Goal: Task Accomplishment & Management: Use online tool/utility

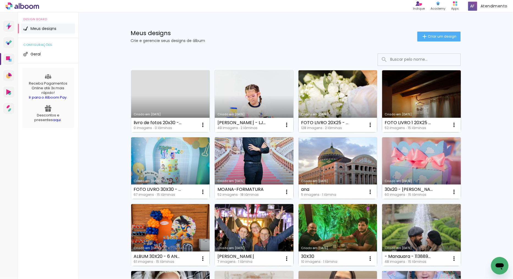
click at [343, 82] on link "Criado em [DATE]" at bounding box center [338, 101] width 79 height 62
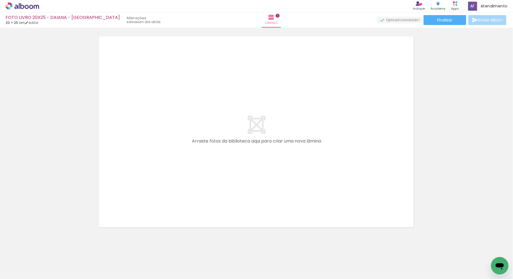
scroll to position [444, 0]
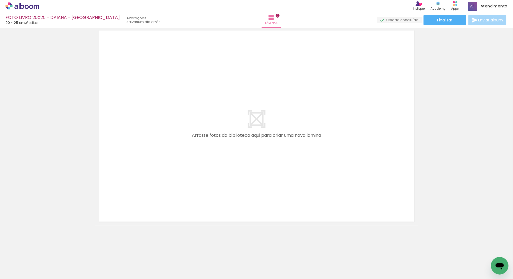
drag, startPoint x: 262, startPoint y: 261, endPoint x: 265, endPoint y: 247, distance: 14.6
click at [263, 251] on quentale-thumb at bounding box center [270, 261] width 31 height 32
click at [0, 245] on div "Biblioteca 128 fotos Todas as fotos Não utilizadas Adicionar Fotos" at bounding box center [0, 262] width 0 height 34
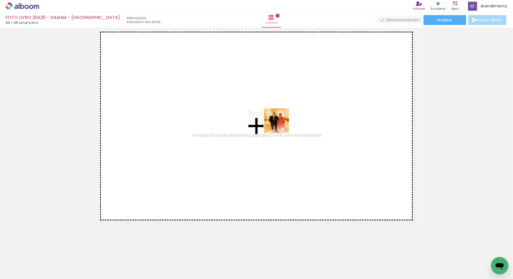
drag, startPoint x: 277, startPoint y: 263, endPoint x: 357, endPoint y: 271, distance: 81.2
click at [282, 118] on quentale-workspace at bounding box center [256, 139] width 513 height 279
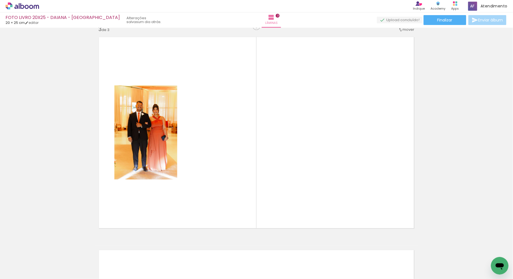
scroll to position [434, 0]
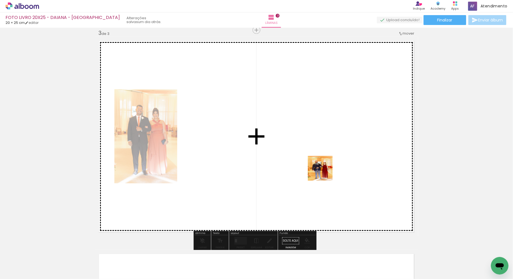
drag, startPoint x: 338, startPoint y: 268, endPoint x: 411, endPoint y: 183, distance: 112.1
click at [323, 126] on quentale-workspace at bounding box center [256, 139] width 513 height 279
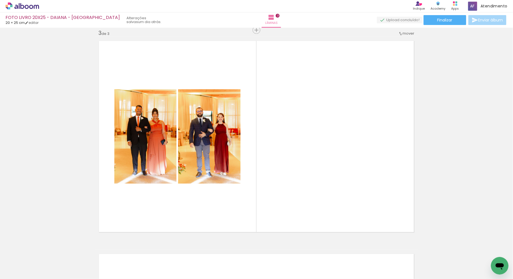
scroll to position [0, 344]
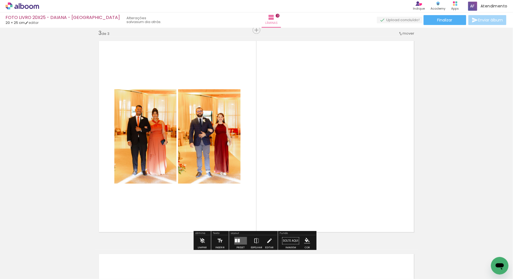
drag, startPoint x: 84, startPoint y: 256, endPoint x: 169, endPoint y: 227, distance: 90.8
click at [231, 161] on quentale-workspace at bounding box center [256, 139] width 513 height 279
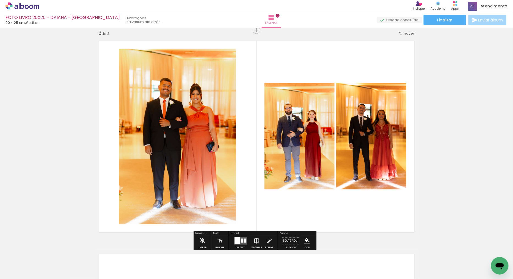
drag, startPoint x: 114, startPoint y: 260, endPoint x: 216, endPoint y: 185, distance: 127.6
click at [215, 146] on quentale-workspace at bounding box center [256, 139] width 513 height 279
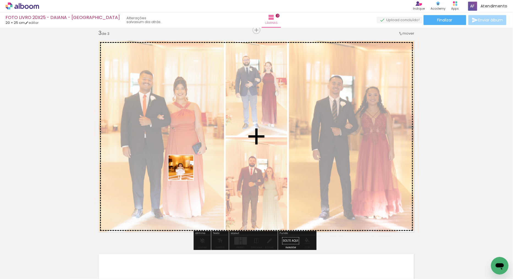
drag, startPoint x: 149, startPoint y: 260, endPoint x: 212, endPoint y: 179, distance: 102.8
click at [192, 152] on quentale-workspace at bounding box center [256, 139] width 513 height 279
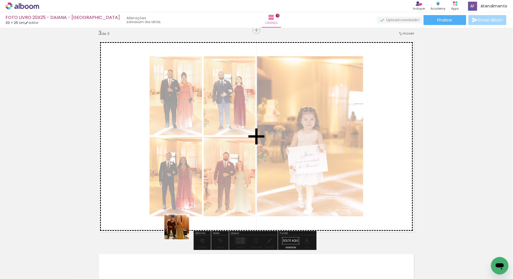
drag, startPoint x: 173, startPoint y: 258, endPoint x: 211, endPoint y: 143, distance: 120.7
click at [211, 143] on quentale-workspace at bounding box center [256, 139] width 513 height 279
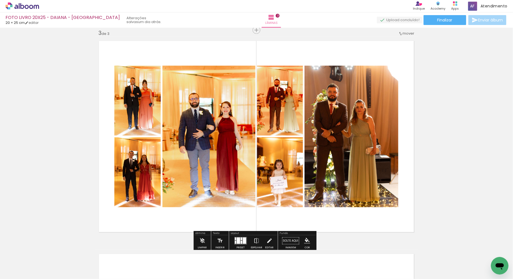
drag, startPoint x: 241, startPoint y: 241, endPoint x: 301, endPoint y: 243, distance: 60.0
click at [243, 240] on div at bounding box center [244, 241] width 3 height 6
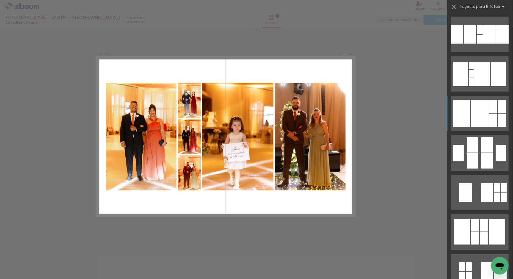
scroll to position [122, 0]
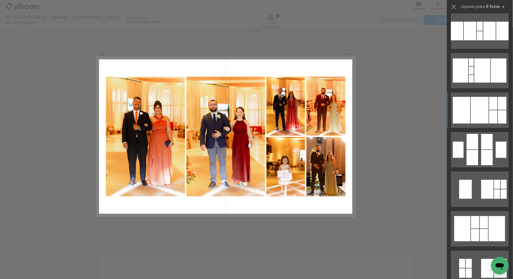
click at [495, 102] on div at bounding box center [493, 103] width 8 height 13
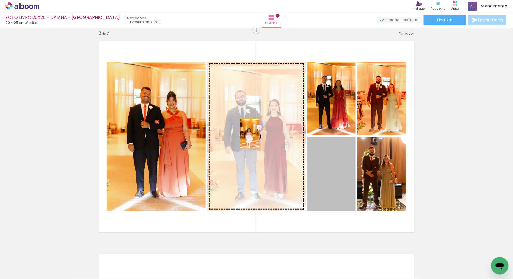
drag, startPoint x: 313, startPoint y: 185, endPoint x: 256, endPoint y: 133, distance: 77.2
click at [0, 0] on slot at bounding box center [0, 0] width 0 height 0
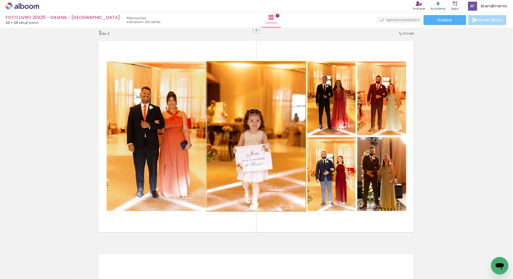
drag, startPoint x: 259, startPoint y: 128, endPoint x: 250, endPoint y: 128, distance: 8.5
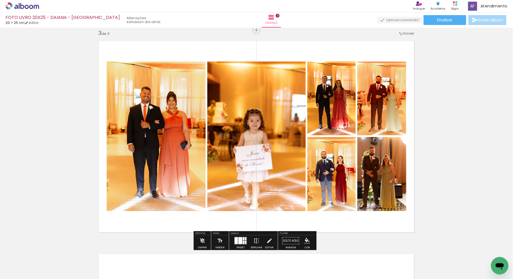
click at [239, 239] on div at bounding box center [240, 240] width 4 height 7
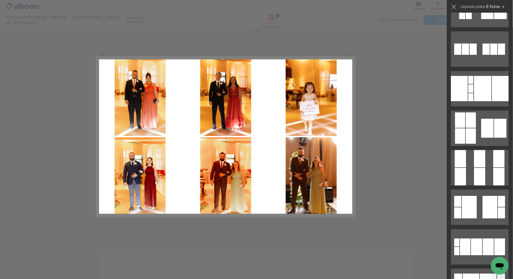
scroll to position [473, 0]
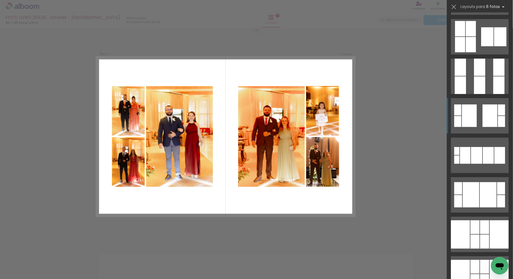
click at [474, 117] on div at bounding box center [469, 115] width 15 height 23
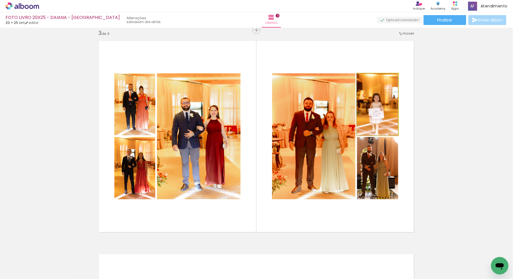
drag, startPoint x: 383, startPoint y: 111, endPoint x: 311, endPoint y: 141, distance: 78.6
click at [0, 0] on slot at bounding box center [0, 0] width 0 height 0
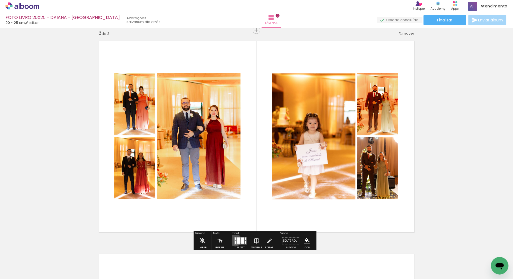
click at [235, 240] on div at bounding box center [235, 239] width 1 height 3
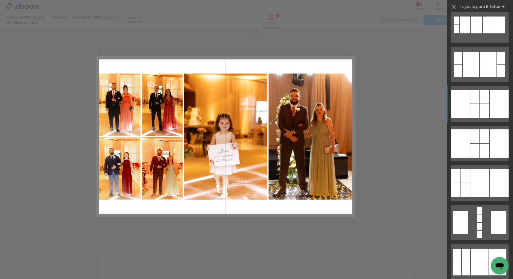
scroll to position [707, 0]
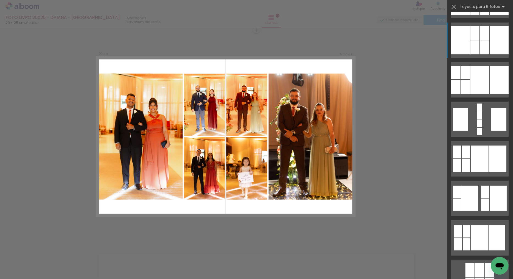
click at [485, 42] on div at bounding box center [484, 47] width 9 height 14
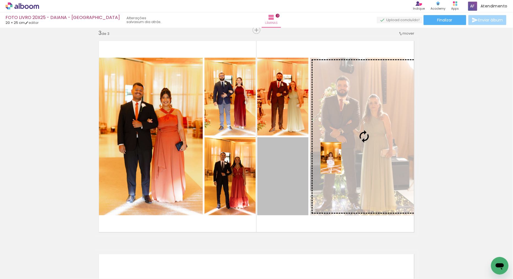
drag, startPoint x: 285, startPoint y: 177, endPoint x: 354, endPoint y: 133, distance: 81.1
click at [0, 0] on slot at bounding box center [0, 0] width 0 height 0
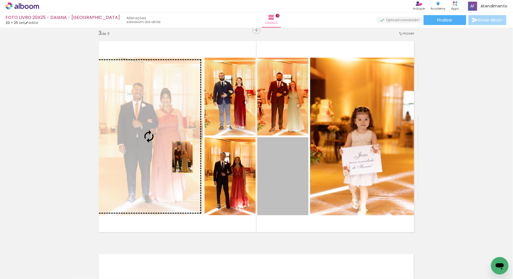
drag, startPoint x: 274, startPoint y: 182, endPoint x: 149, endPoint y: 136, distance: 133.5
click at [0, 0] on slot at bounding box center [0, 0] width 0 height 0
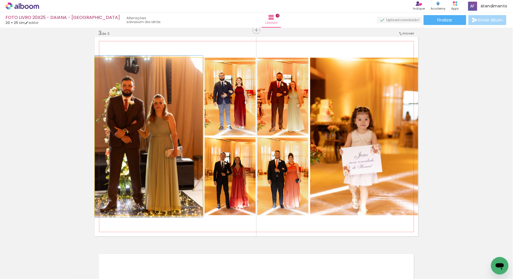
click at [175, 114] on quentale-photo at bounding box center [149, 137] width 108 height 158
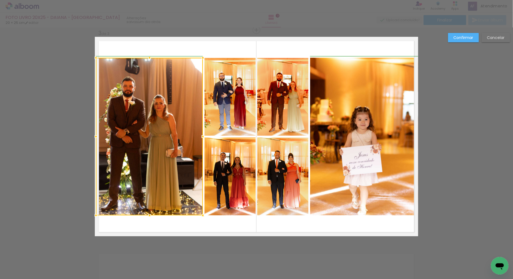
drag, startPoint x: 92, startPoint y: 137, endPoint x: 95, endPoint y: 137, distance: 3.0
click at [95, 137] on div at bounding box center [95, 136] width 11 height 11
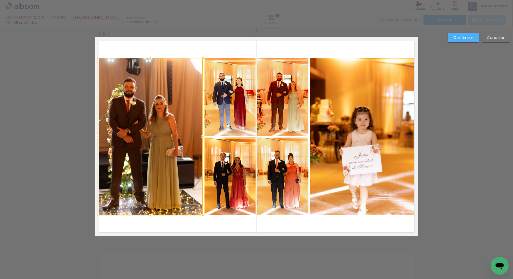
click at [94, 137] on div at bounding box center [97, 136] width 11 height 11
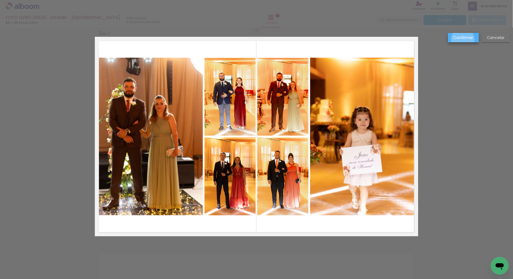
drag, startPoint x: 463, startPoint y: 39, endPoint x: 466, endPoint y: 41, distance: 3.1
click at [0, 0] on slot "Confirmar" at bounding box center [0, 0] width 0 height 0
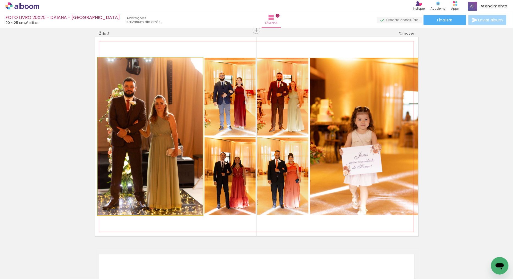
drag, startPoint x: 152, startPoint y: 136, endPoint x: 168, endPoint y: 134, distance: 15.7
drag, startPoint x: 167, startPoint y: 133, endPoint x: 175, endPoint y: 128, distance: 9.7
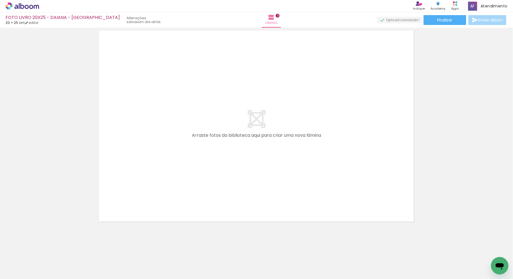
drag, startPoint x: 208, startPoint y: 252, endPoint x: 248, endPoint y: 201, distance: 65.2
click at [229, 93] on quentale-workspace at bounding box center [256, 139] width 513 height 279
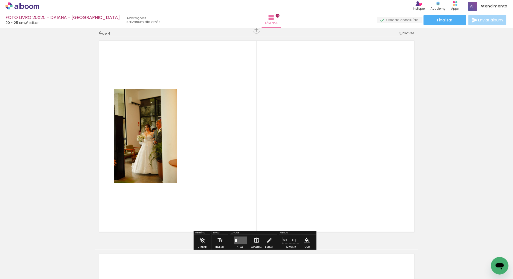
scroll to position [647, 0]
drag, startPoint x: 234, startPoint y: 261, endPoint x: 254, endPoint y: 130, distance: 132.8
click at [234, 98] on quentale-workspace at bounding box center [256, 139] width 513 height 279
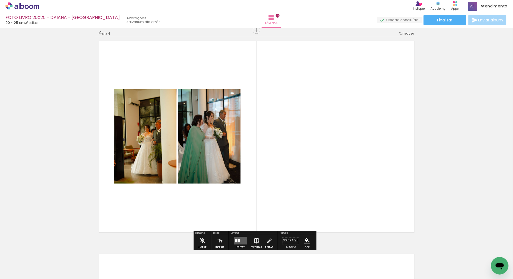
drag, startPoint x: 273, startPoint y: 261, endPoint x: 303, endPoint y: 203, distance: 65.8
click at [267, 130] on quentale-workspace at bounding box center [256, 139] width 513 height 279
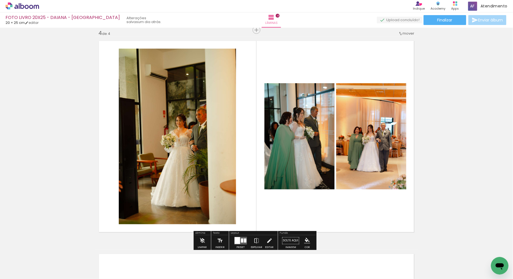
drag, startPoint x: 308, startPoint y: 264, endPoint x: 347, endPoint y: 233, distance: 49.3
click at [316, 122] on quentale-workspace at bounding box center [256, 139] width 513 height 279
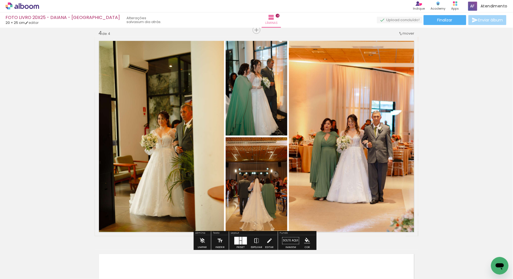
drag, startPoint x: 326, startPoint y: 161, endPoint x: 427, endPoint y: 136, distance: 104.3
click at [320, 95] on quentale-workspace at bounding box center [256, 139] width 513 height 279
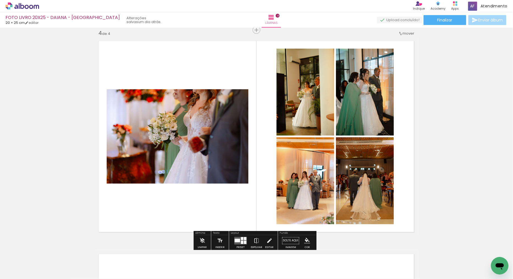
drag, startPoint x: 243, startPoint y: 238, endPoint x: 284, endPoint y: 230, distance: 42.3
click at [244, 240] on div at bounding box center [245, 238] width 2 height 3
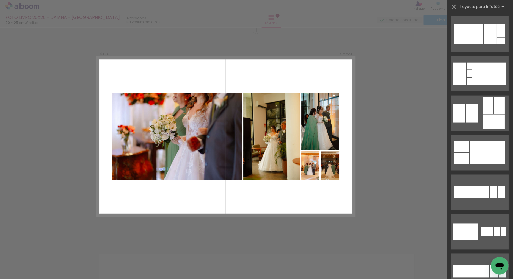
scroll to position [244, 0]
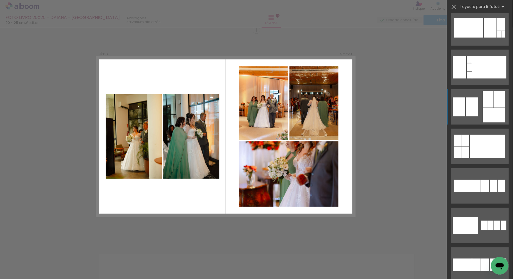
click at [495, 112] on div at bounding box center [494, 115] width 22 height 14
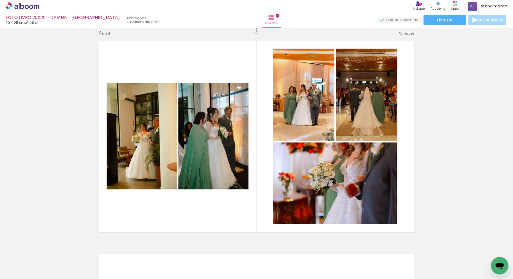
scroll to position [0, 551]
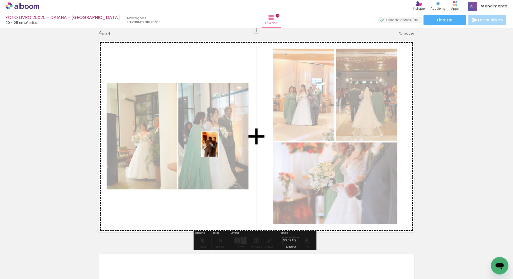
drag, startPoint x: 182, startPoint y: 256, endPoint x: 383, endPoint y: 161, distance: 222.2
click at [223, 144] on quentale-workspace at bounding box center [256, 139] width 513 height 279
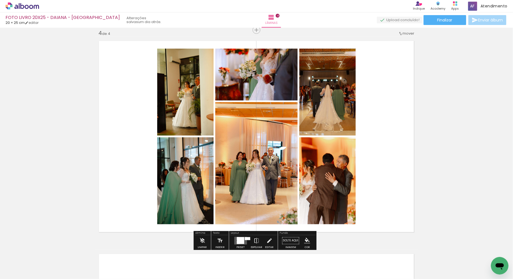
click at [291, 237] on paper-button "Solte aqui Imagem" at bounding box center [291, 242] width 20 height 14
click at [245, 237] on div at bounding box center [247, 238] width 5 height 3
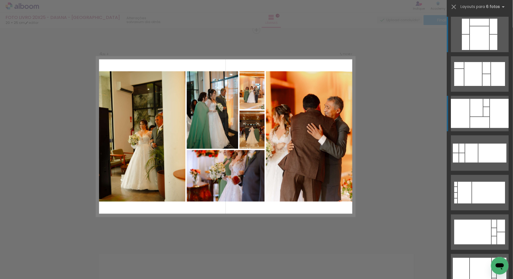
click at [482, 121] on div at bounding box center [479, 122] width 19 height 11
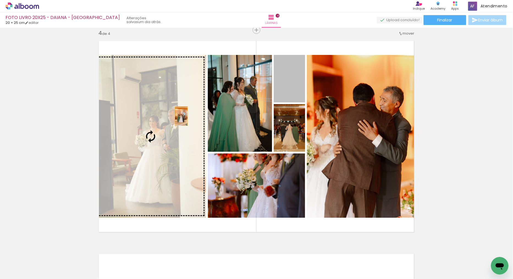
drag, startPoint x: 289, startPoint y: 82, endPoint x: 170, endPoint y: 116, distance: 123.9
click at [0, 0] on slot at bounding box center [0, 0] width 0 height 0
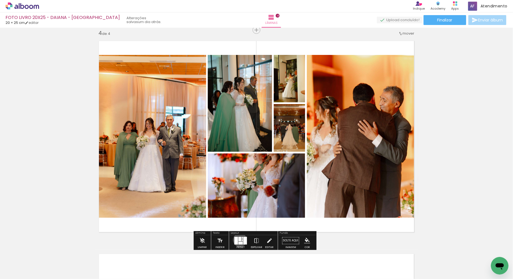
click at [239, 240] on div at bounding box center [239, 239] width 3 height 4
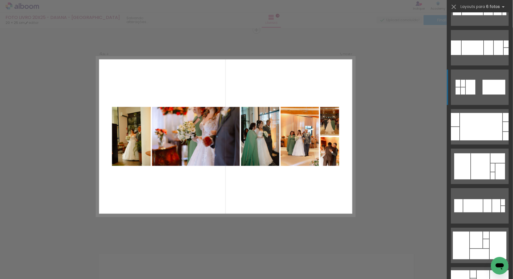
scroll to position [537, 0]
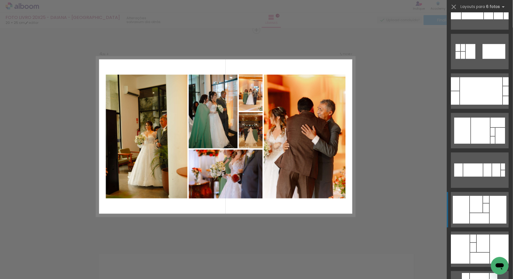
click at [492, 215] on div at bounding box center [498, 210] width 17 height 28
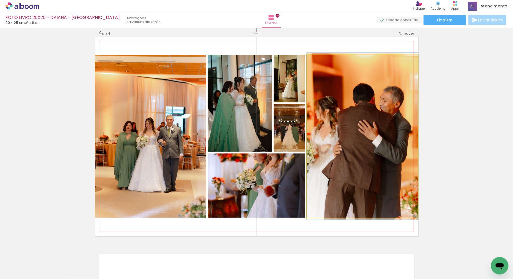
click at [397, 142] on quentale-photo at bounding box center [362, 136] width 111 height 163
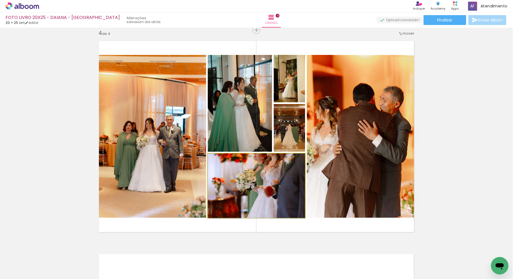
drag, startPoint x: 282, startPoint y: 174, endPoint x: 286, endPoint y: 178, distance: 5.7
